Goal: Ask a question: Seek information or help from site administrators or community

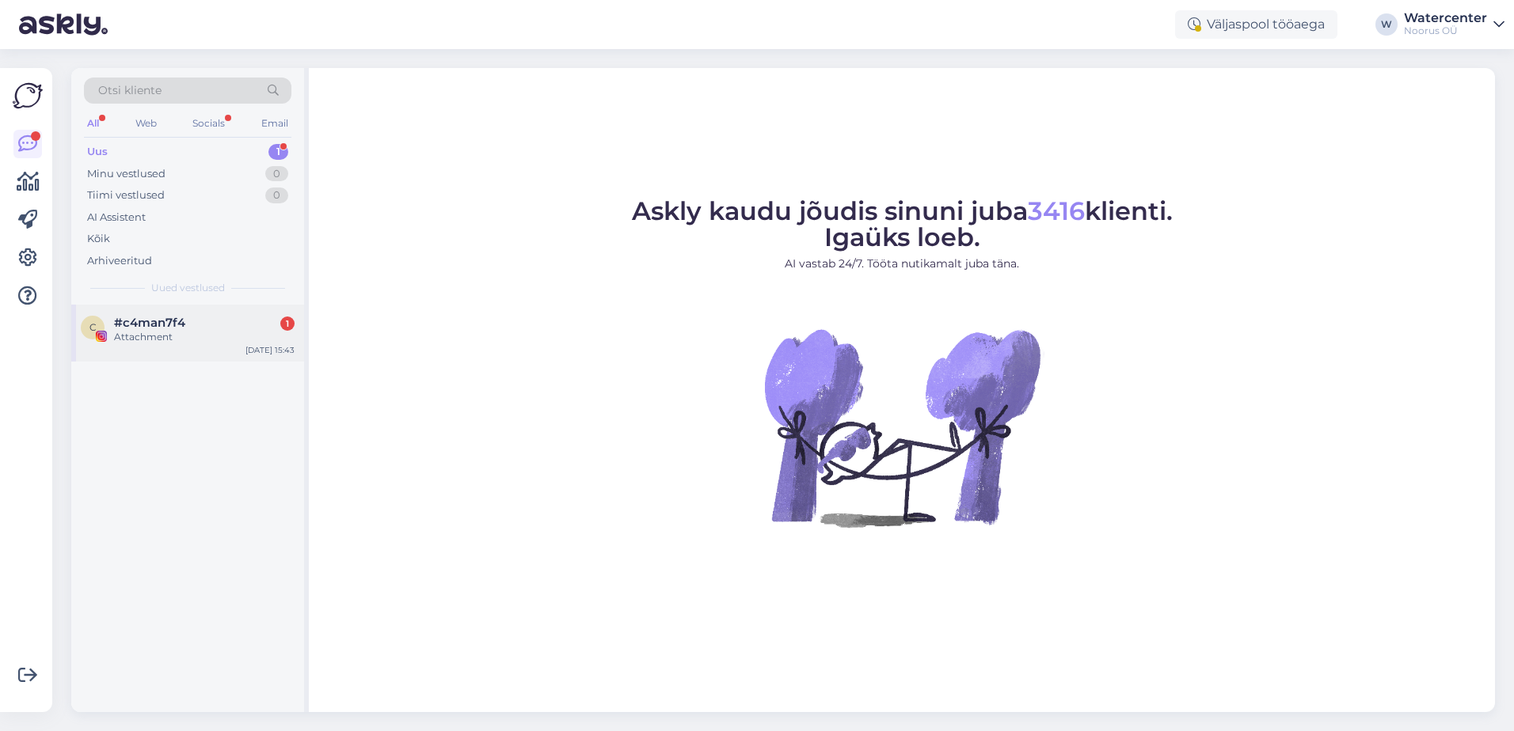
click at [215, 325] on div "#c4man7f4 1" at bounding box center [204, 323] width 180 height 14
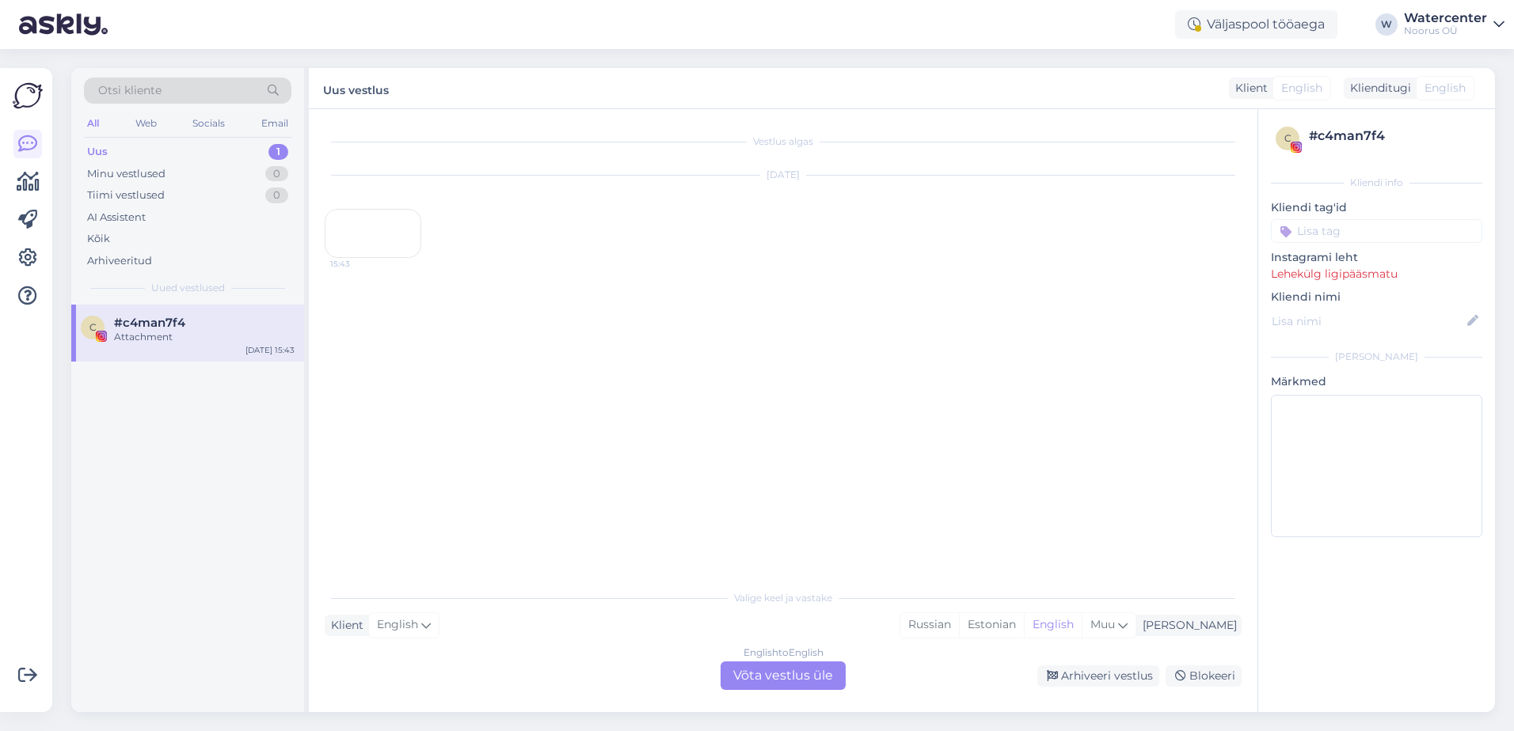
click at [361, 258] on div "15:43" at bounding box center [373, 233] width 97 height 49
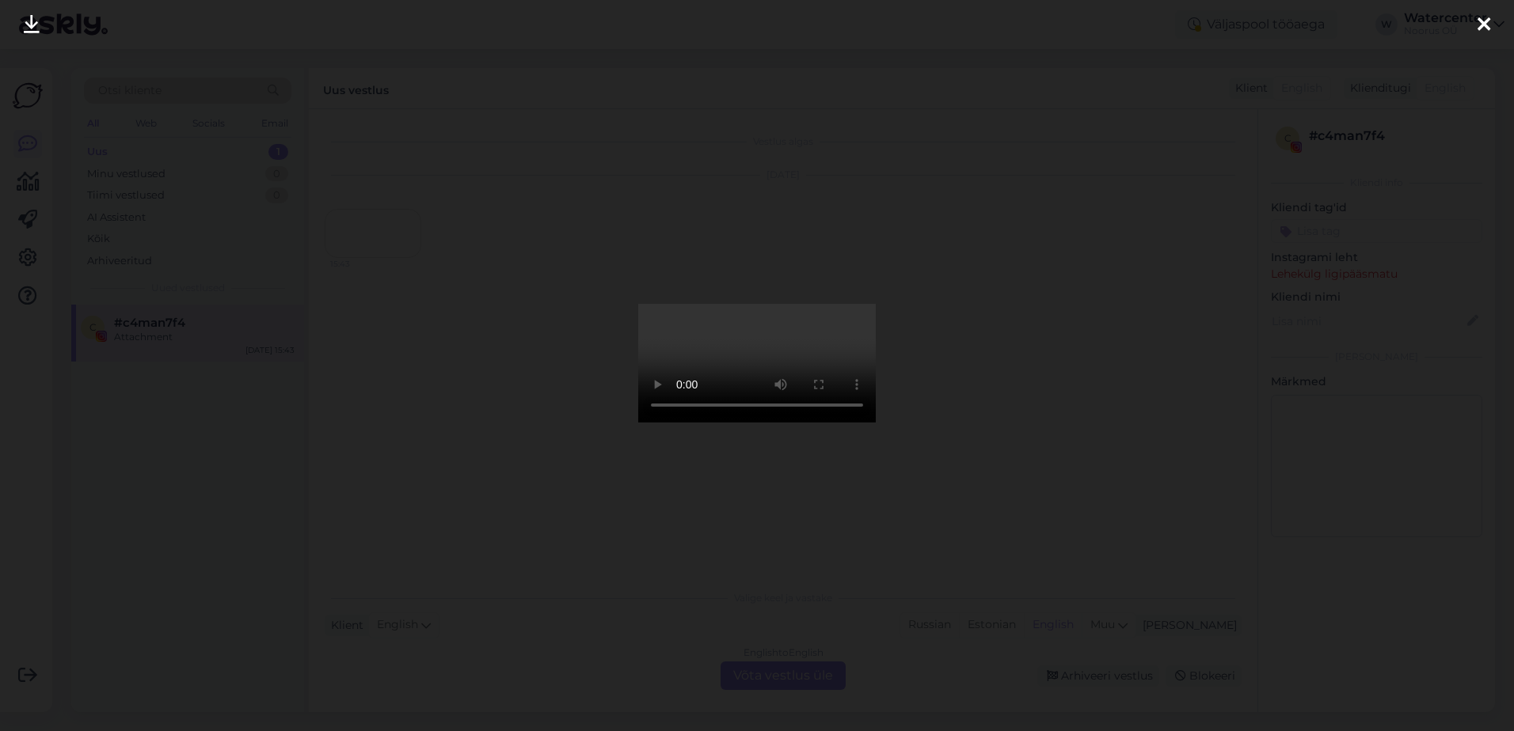
click at [485, 323] on div at bounding box center [757, 365] width 1514 height 731
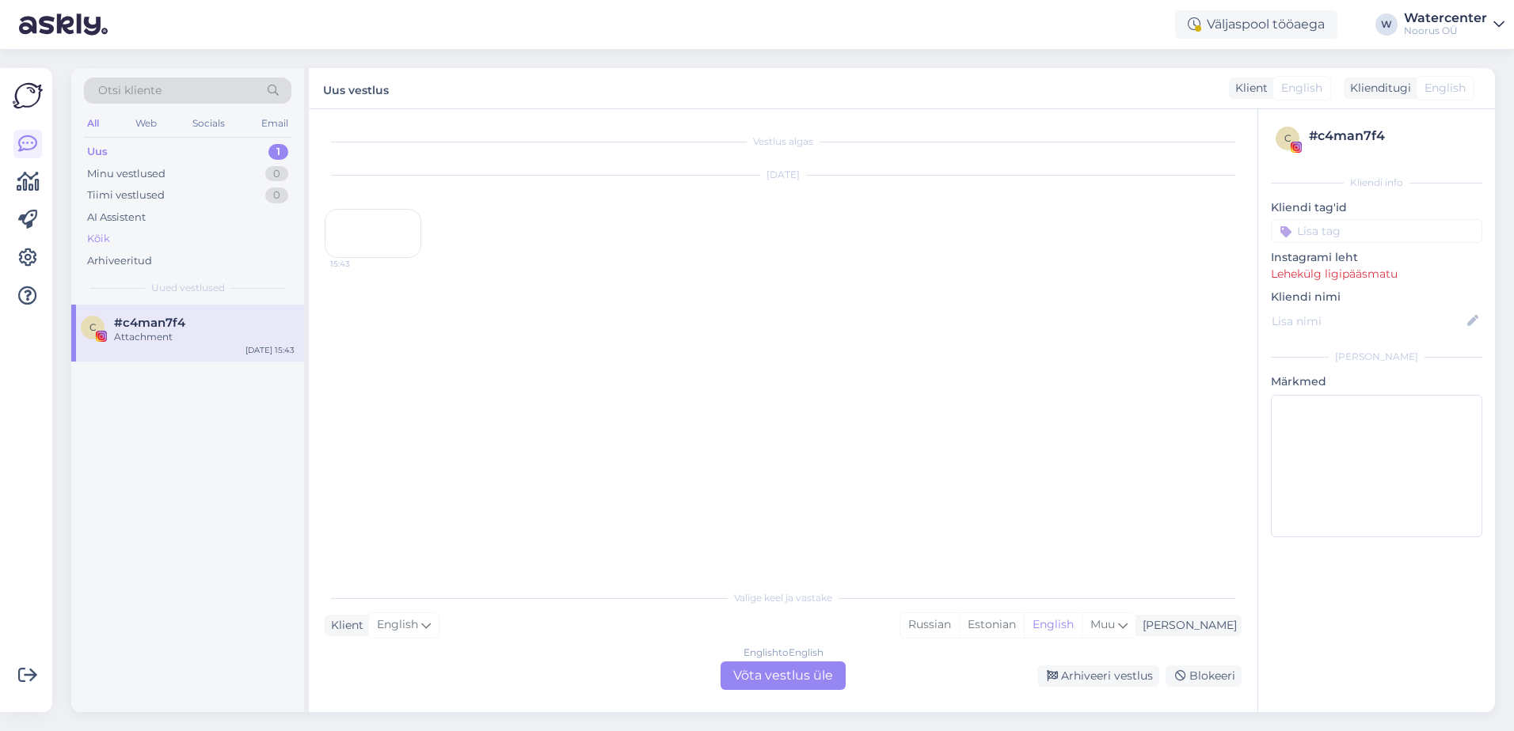
click at [161, 231] on div "Kõik" at bounding box center [187, 239] width 207 height 22
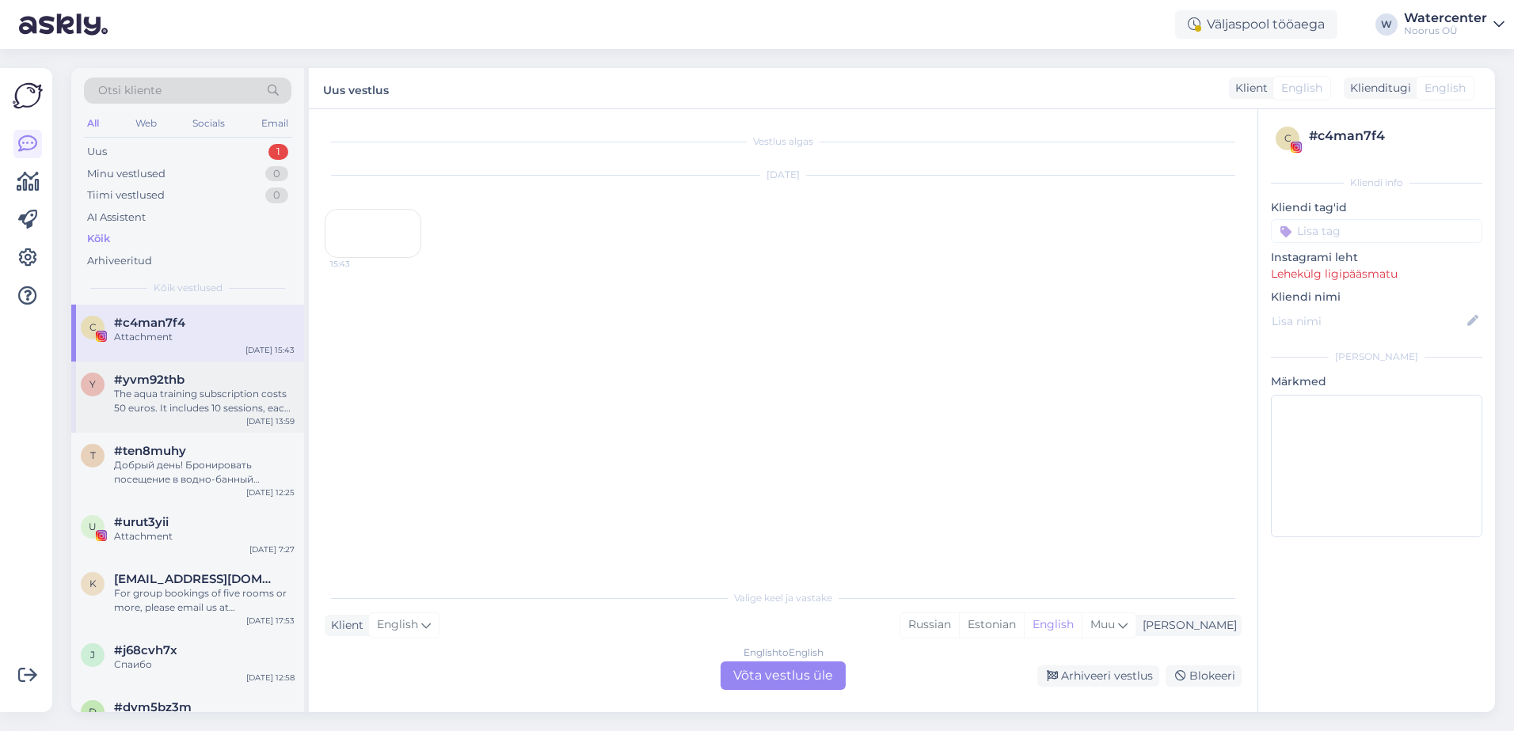
click at [193, 389] on div "The aqua training subscription costs 50 euros. It includes 10 sessions, each 2 …" at bounding box center [204, 401] width 180 height 28
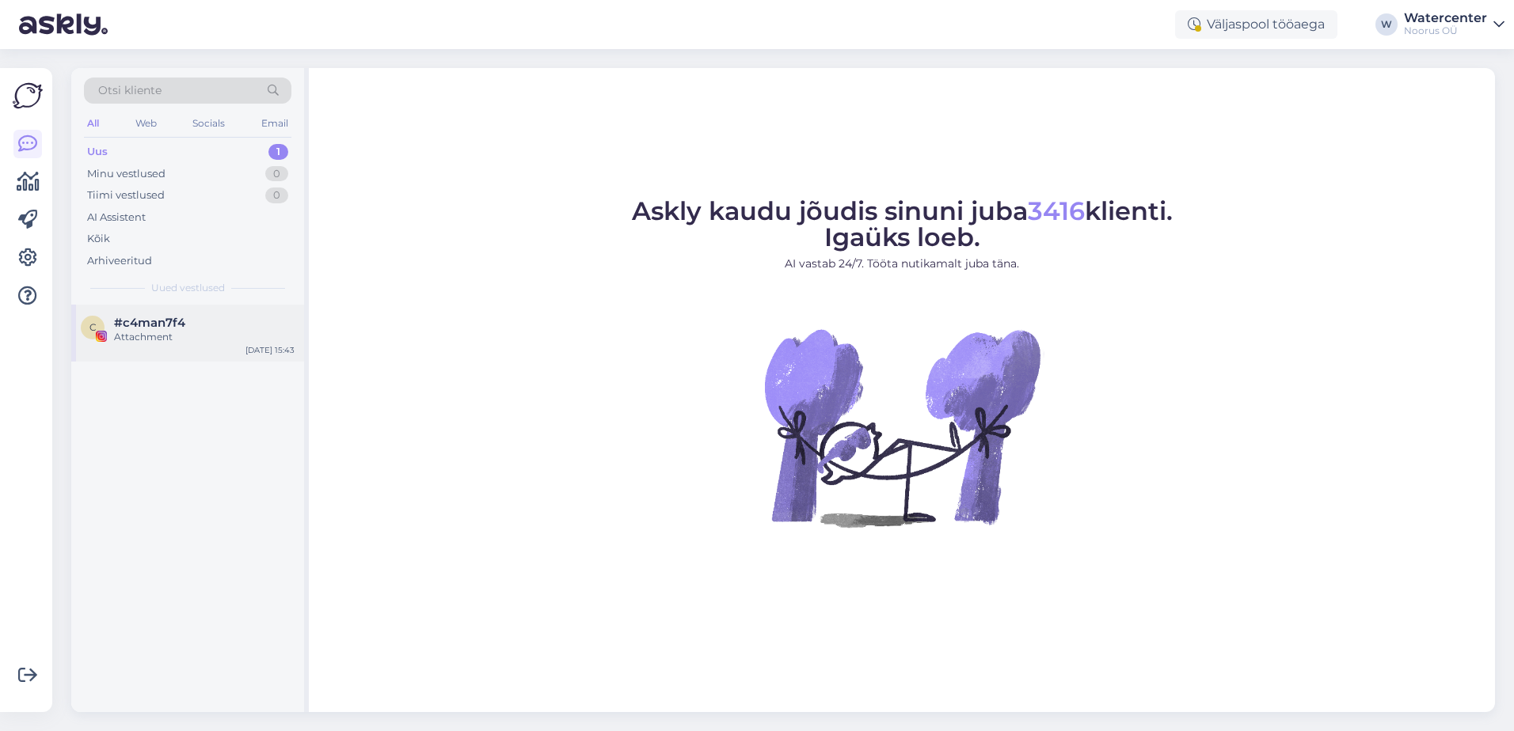
click at [96, 339] on img at bounding box center [101, 336] width 11 height 11
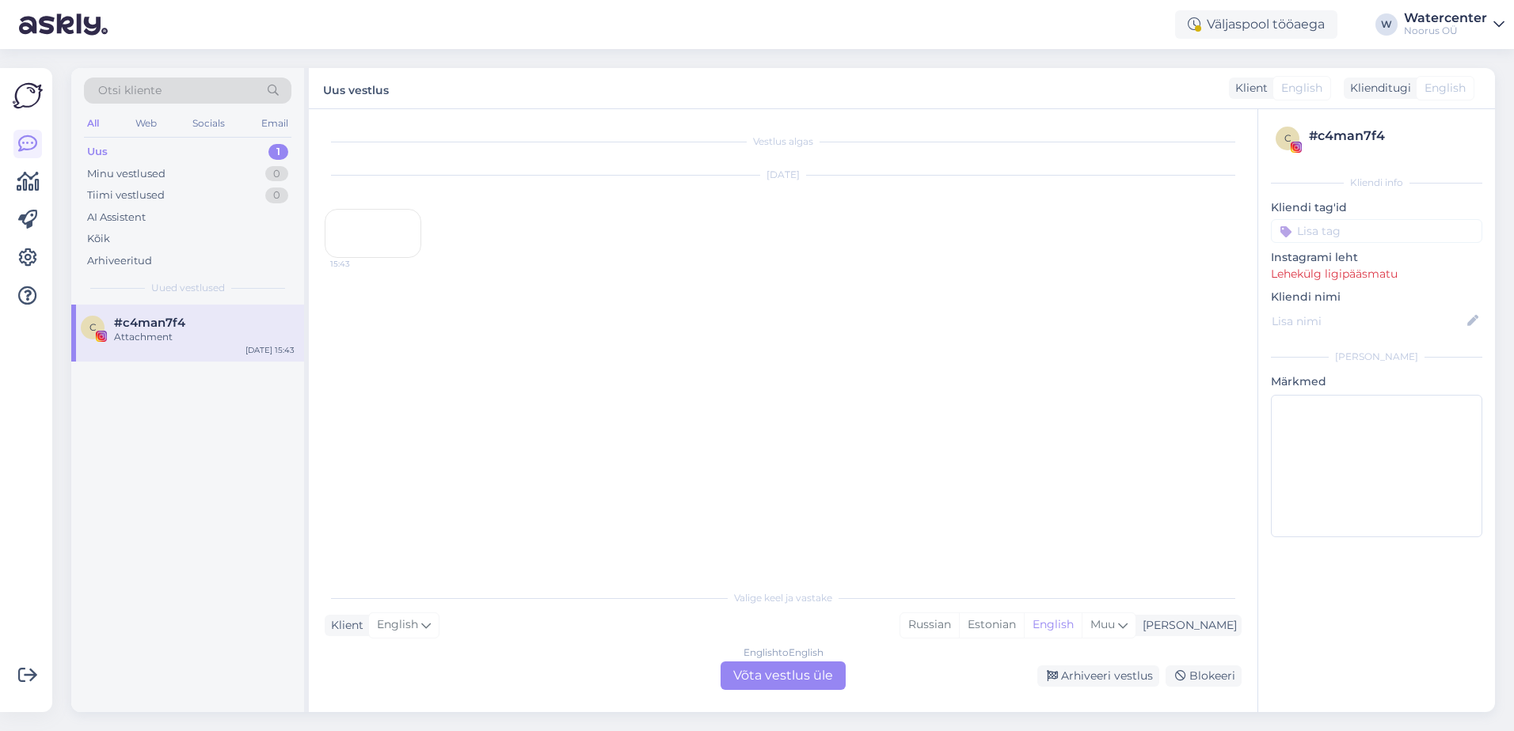
click at [405, 258] on div "15:43" at bounding box center [373, 233] width 97 height 49
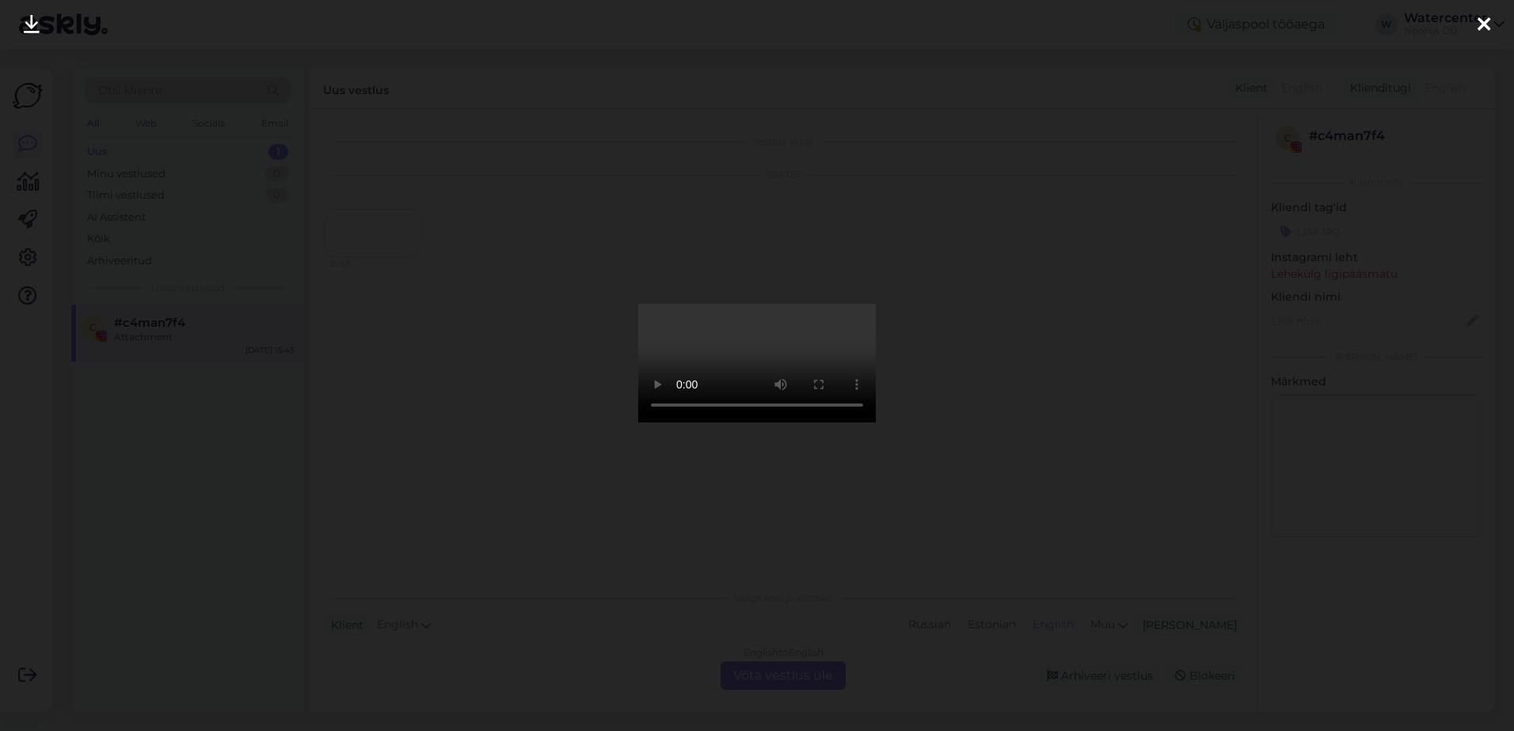
click at [405, 284] on div at bounding box center [757, 365] width 1514 height 731
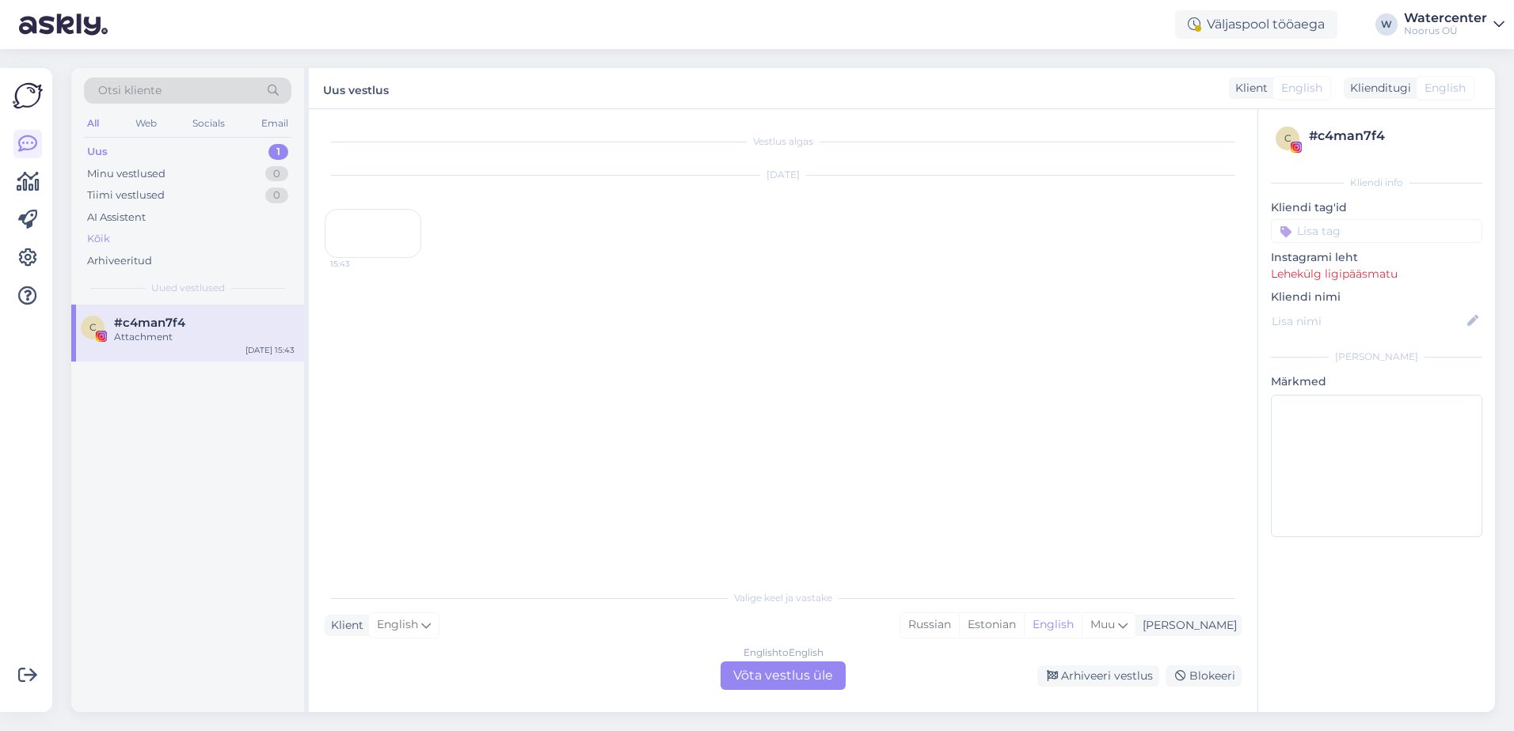
click at [101, 246] on div "Kõik" at bounding box center [98, 239] width 23 height 16
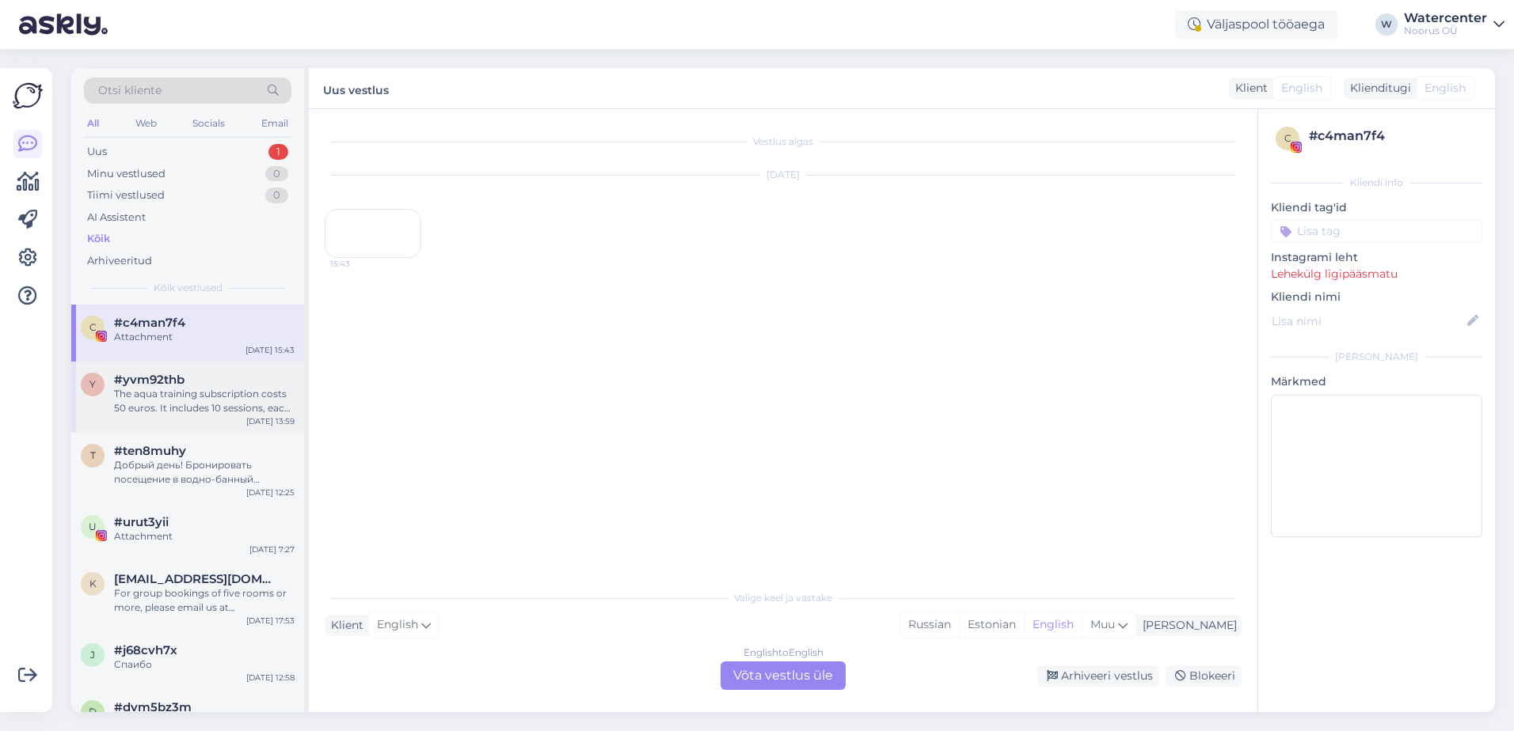
click at [205, 414] on div "The aqua training subscription costs 50 euros. It includes 10 sessions, each 2 …" at bounding box center [204, 401] width 180 height 28
